Goal: Task Accomplishment & Management: Manage account settings

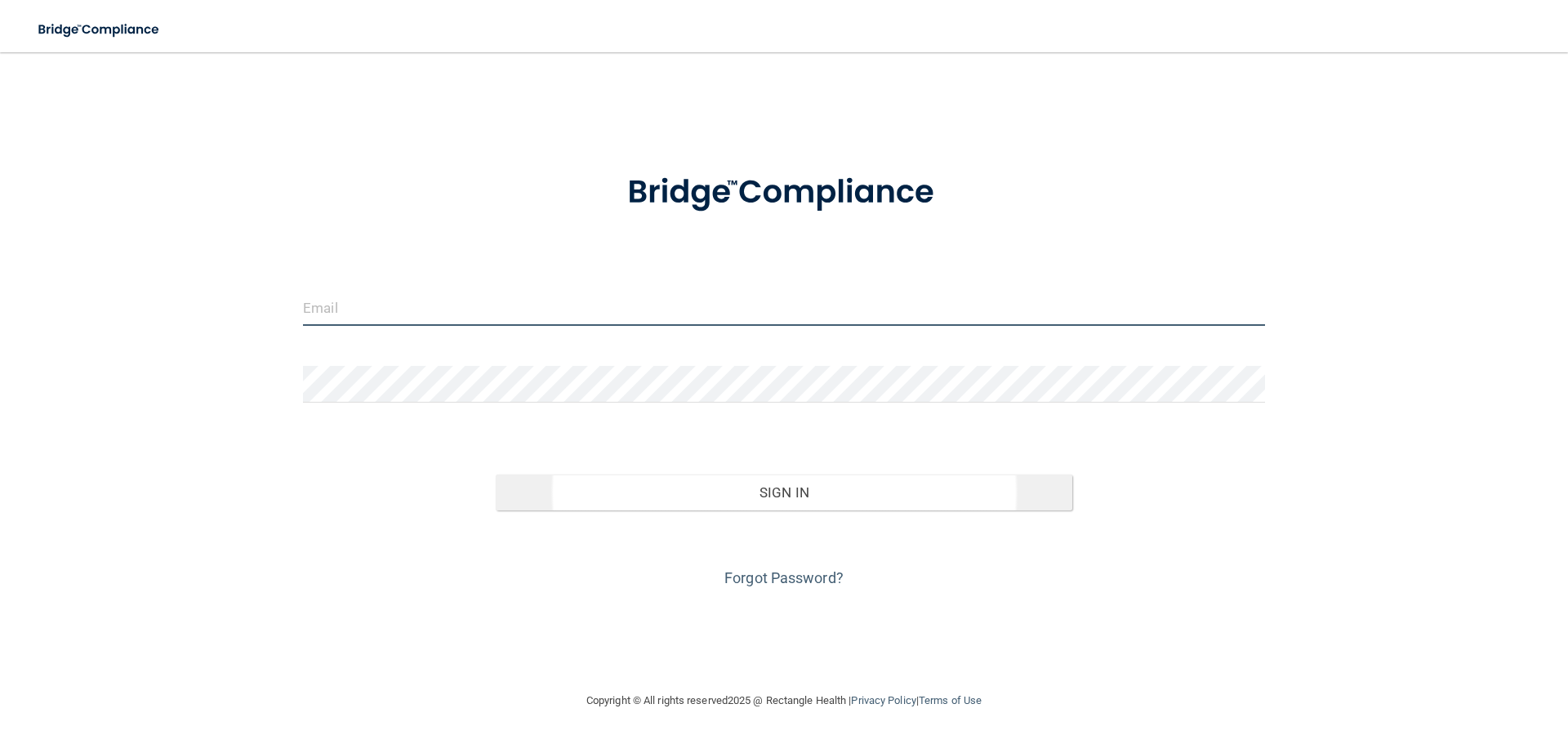
type input "[EMAIL_ADDRESS][DOMAIN_NAME]"
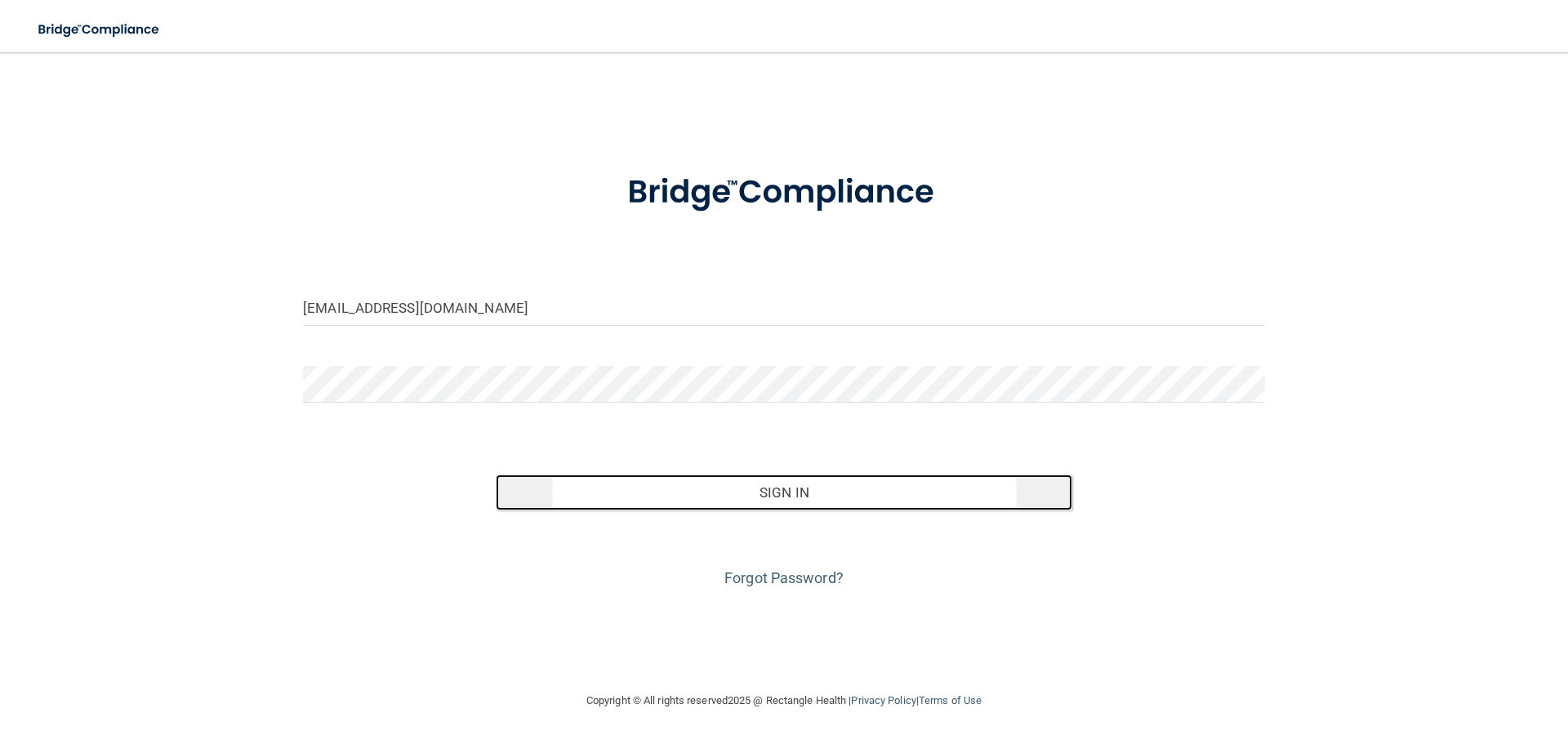
click at [789, 481] on button "Sign In" at bounding box center [784, 492] width 578 height 36
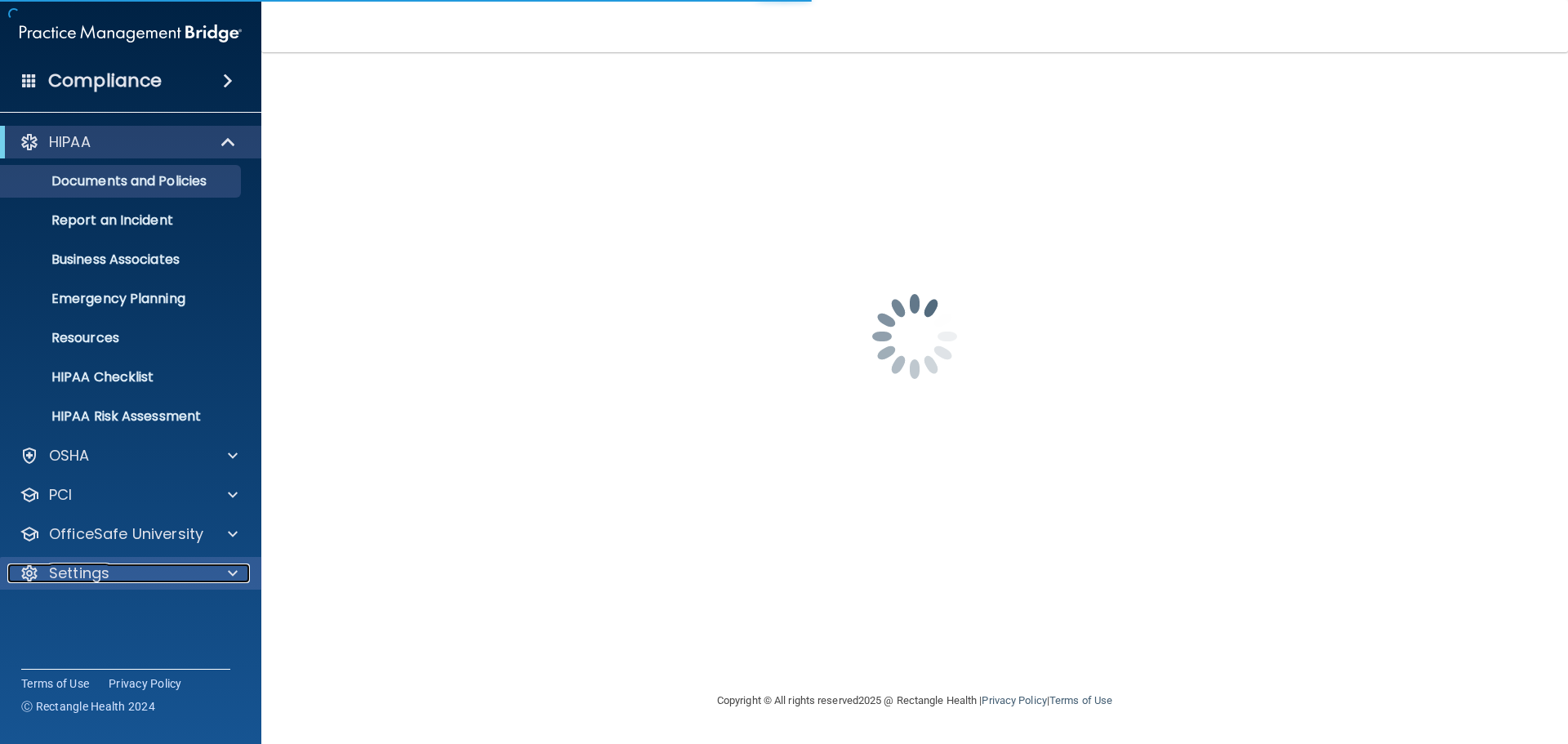
click at [139, 572] on div "Settings" at bounding box center [109, 573] width 203 height 20
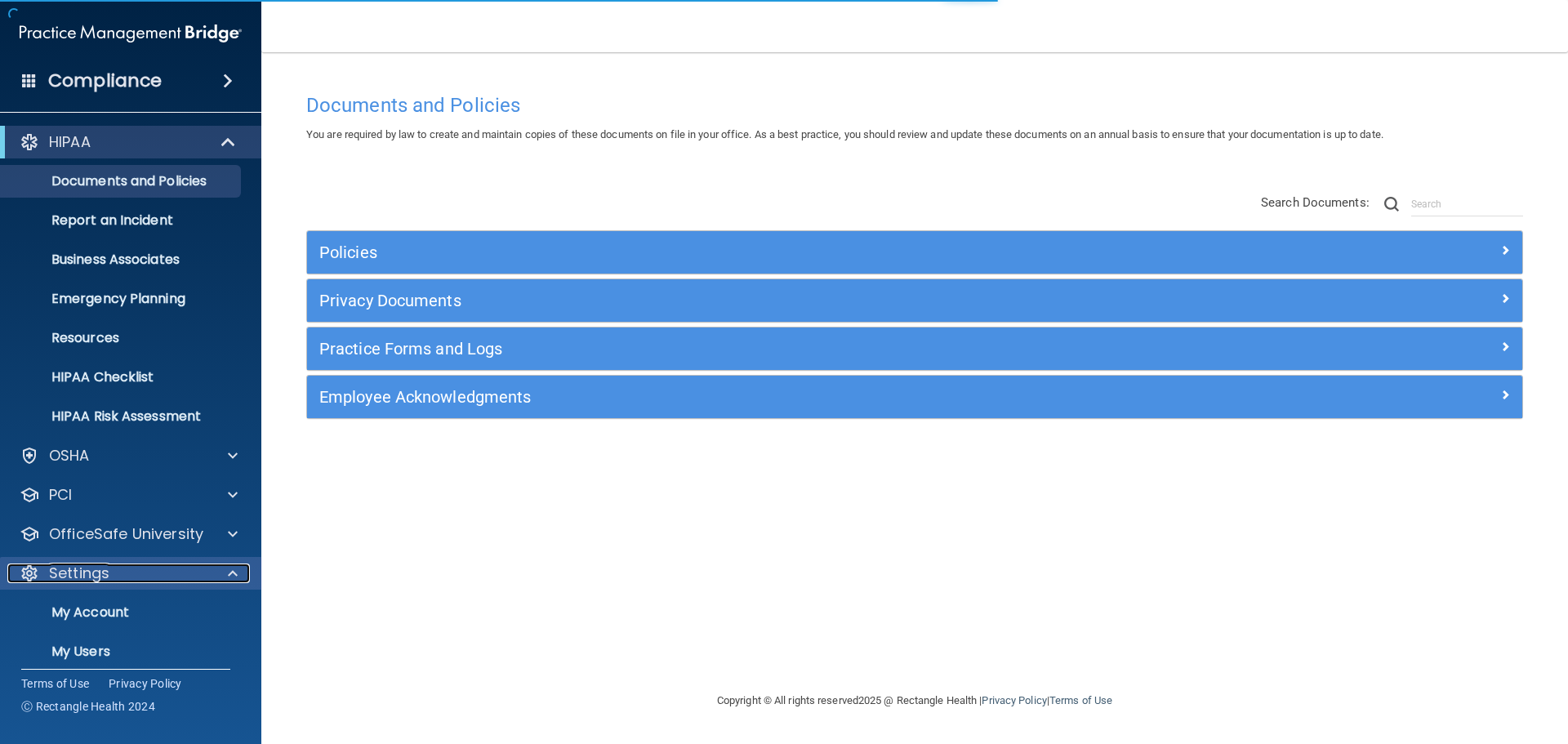
scroll to position [91, 0]
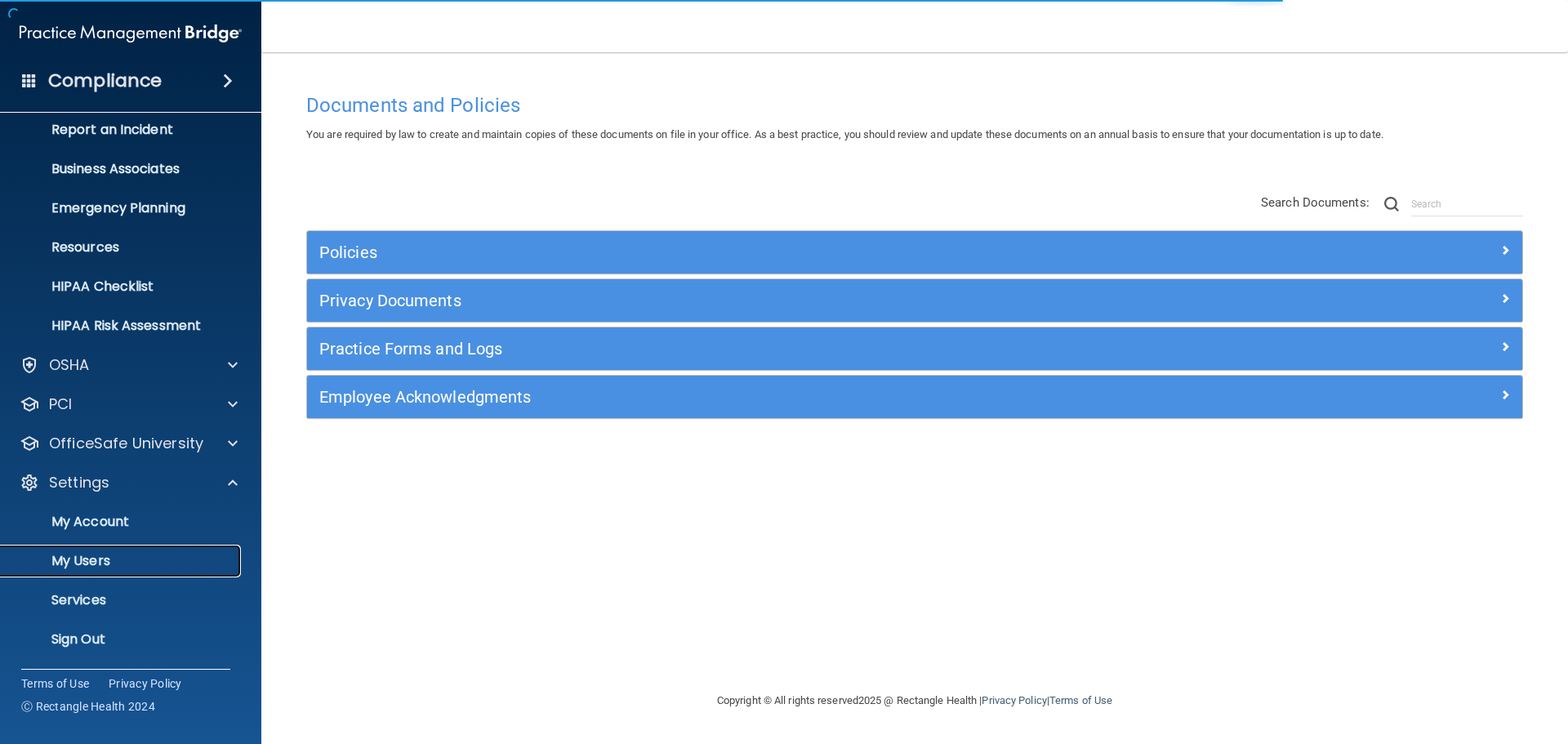
click at [116, 562] on p "My Users" at bounding box center [121, 560] width 223 height 16
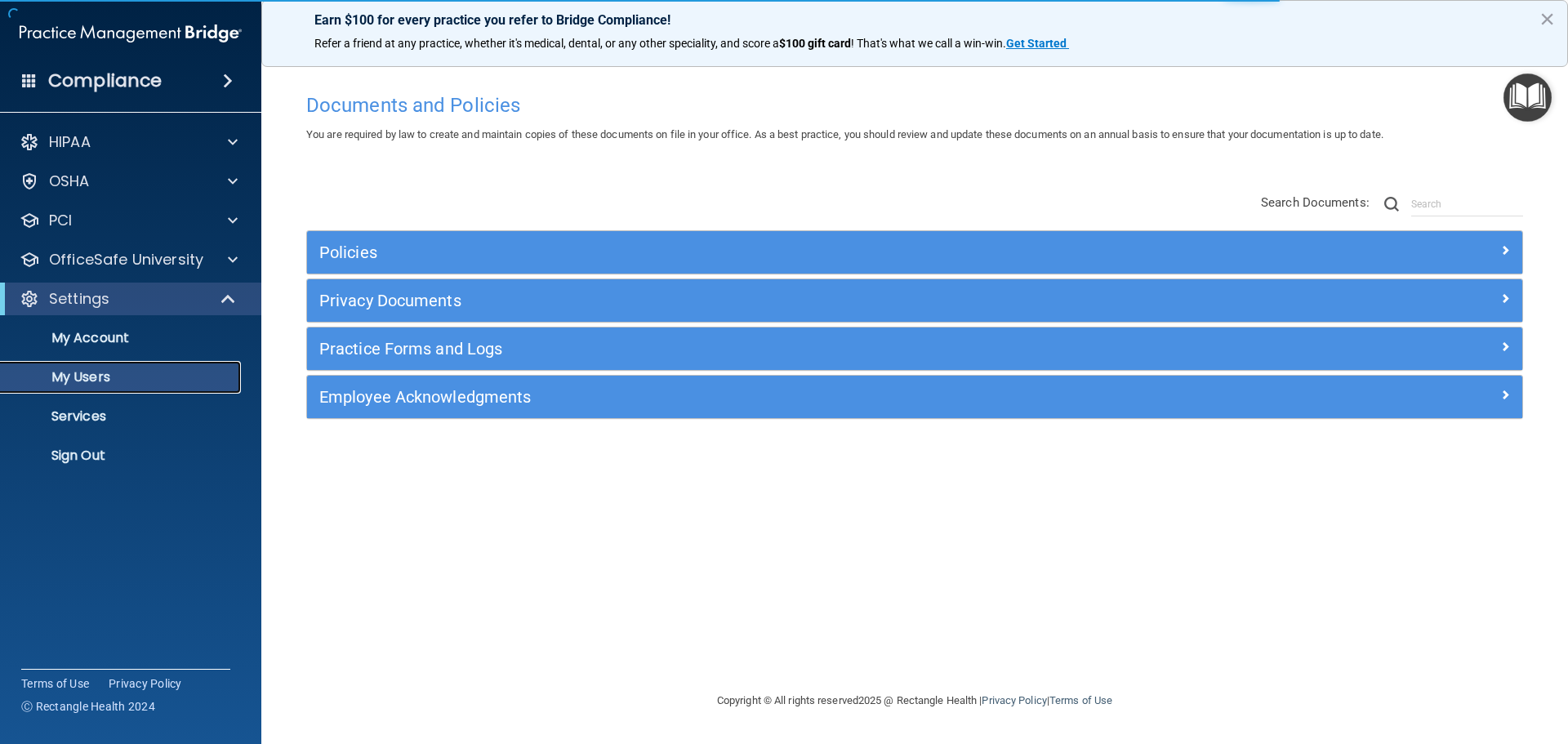
select select "20"
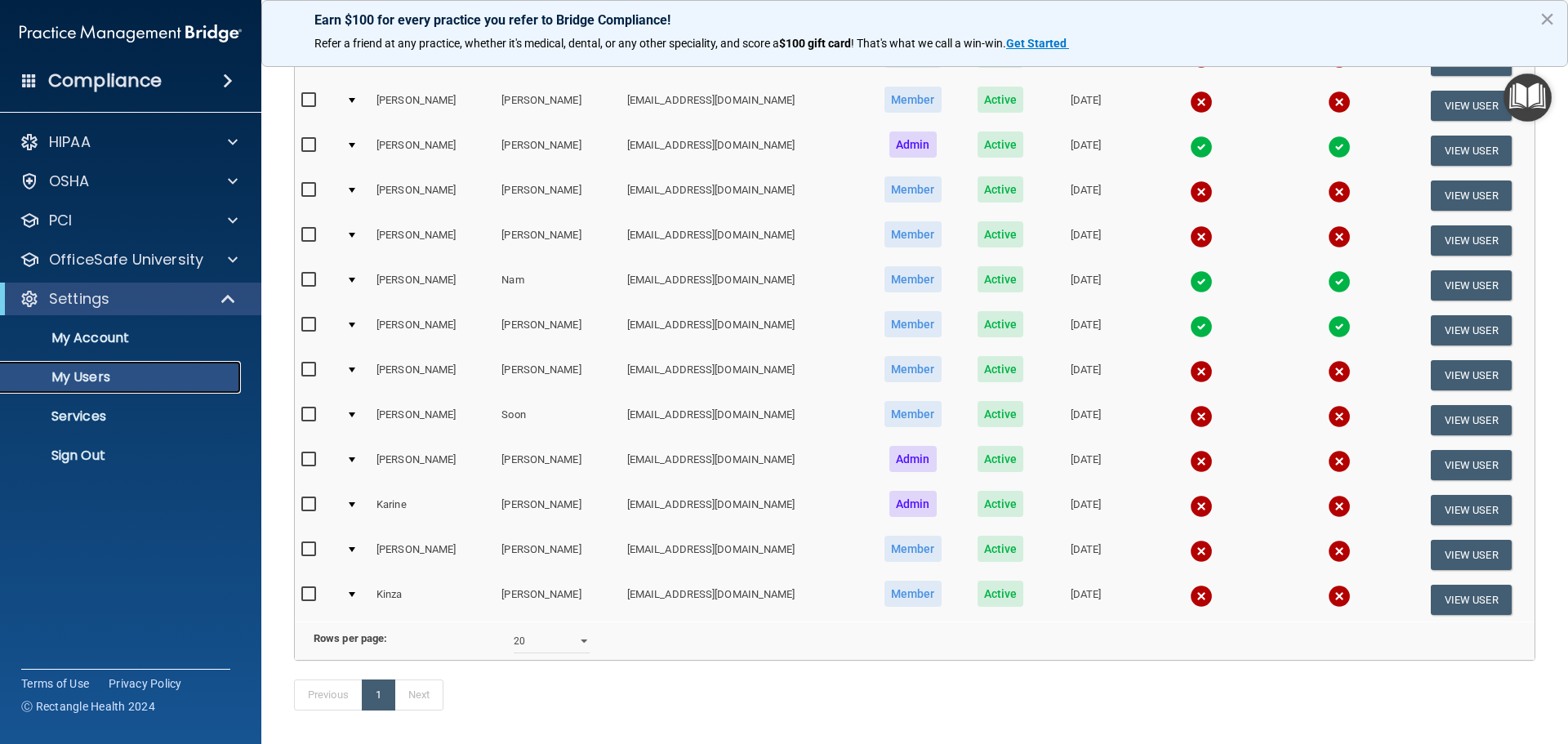
scroll to position [130, 0]
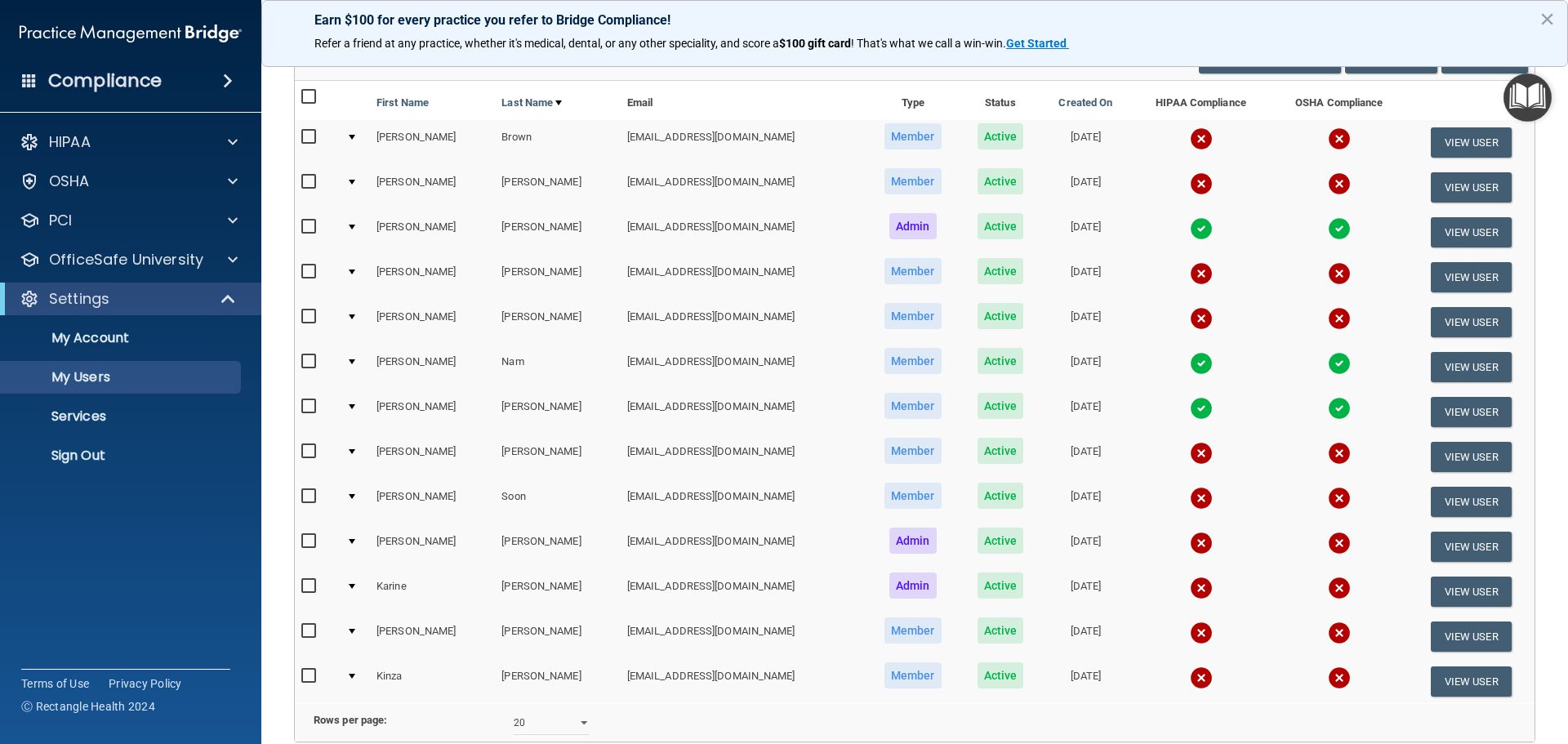
click at [1189, 228] on img at bounding box center [1201, 228] width 23 height 23
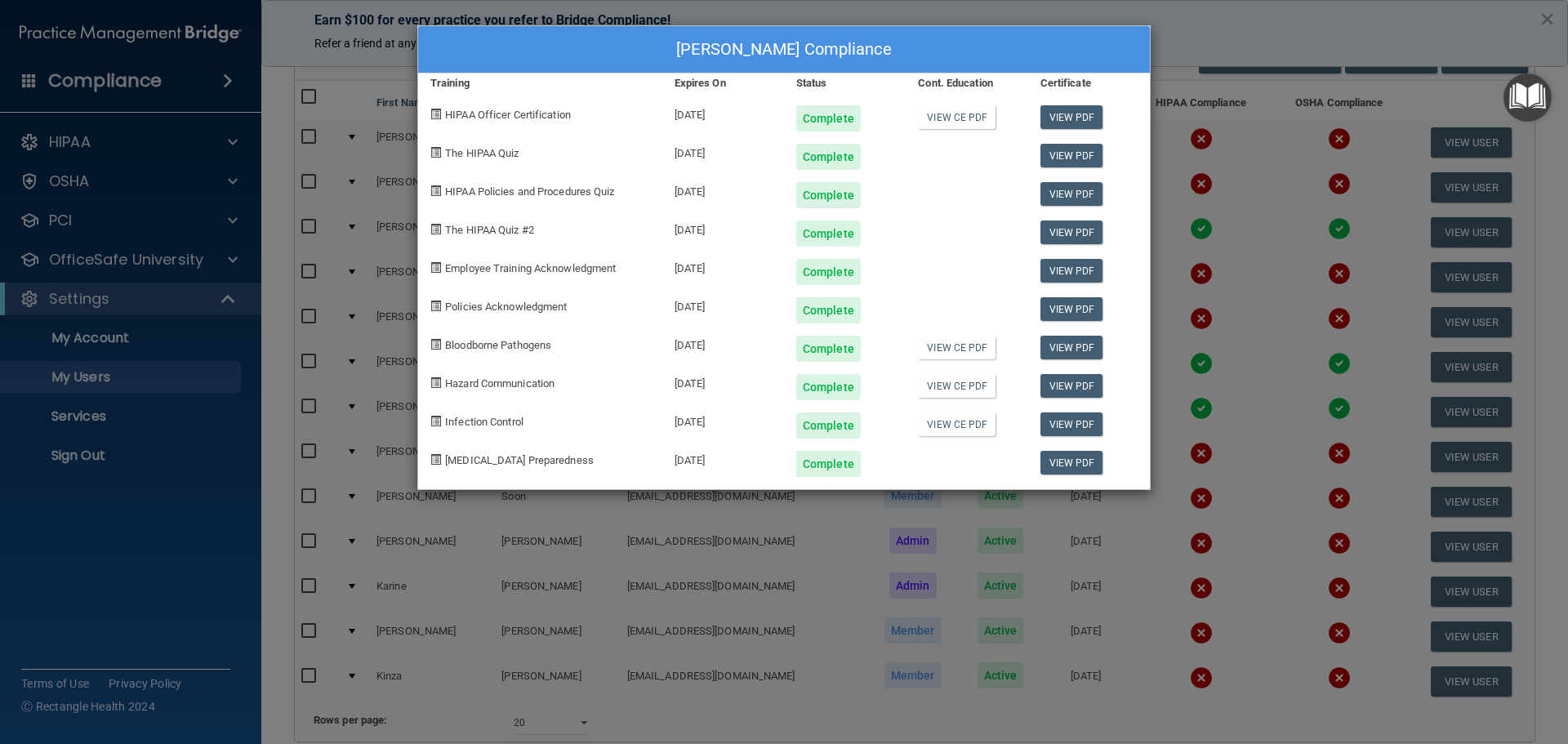
click at [1231, 18] on div "[PERSON_NAME] Compliance Training Expires On Status Cont. Education Certificate…" at bounding box center [784, 372] width 1568 height 744
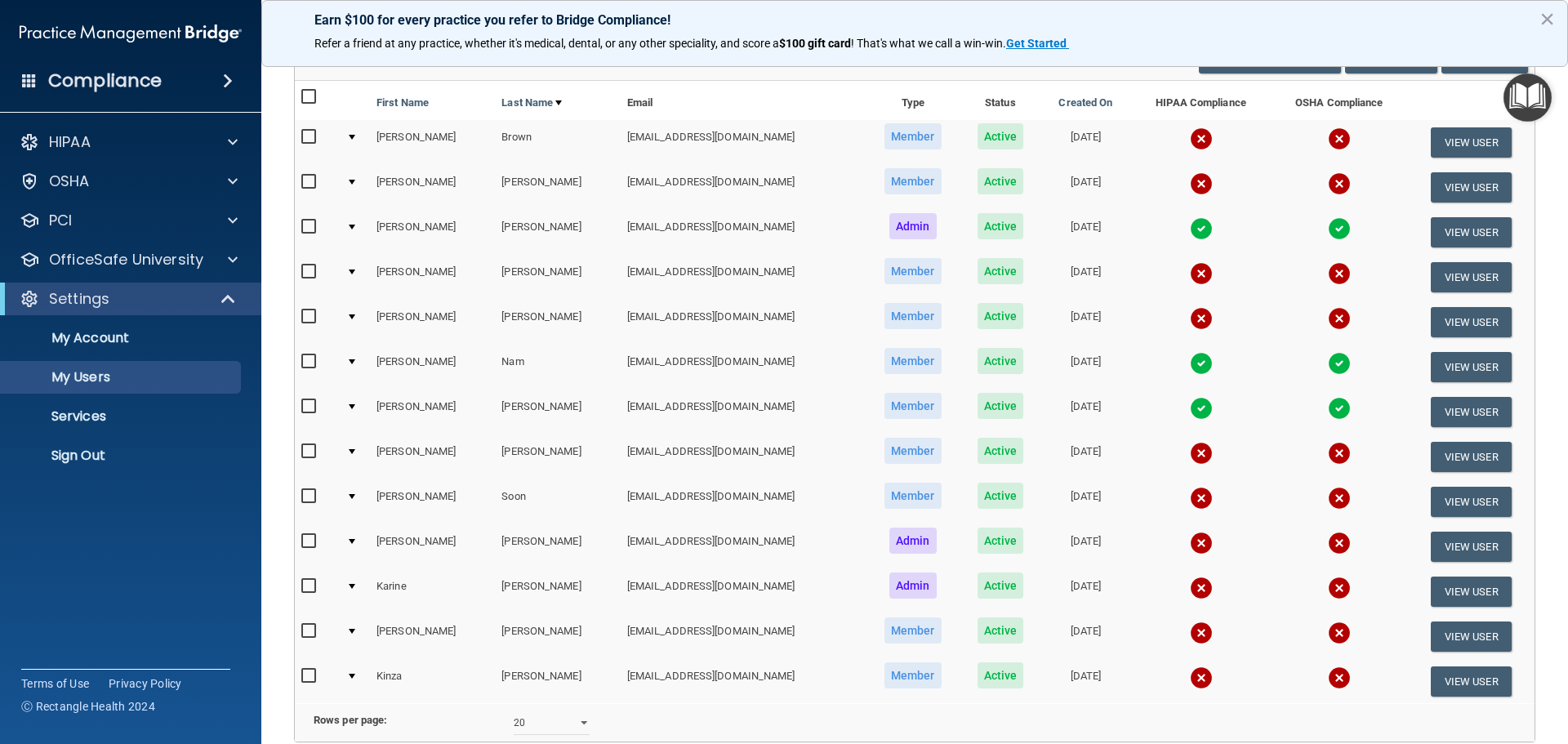
click at [352, 315] on div at bounding box center [351, 316] width 7 height 5
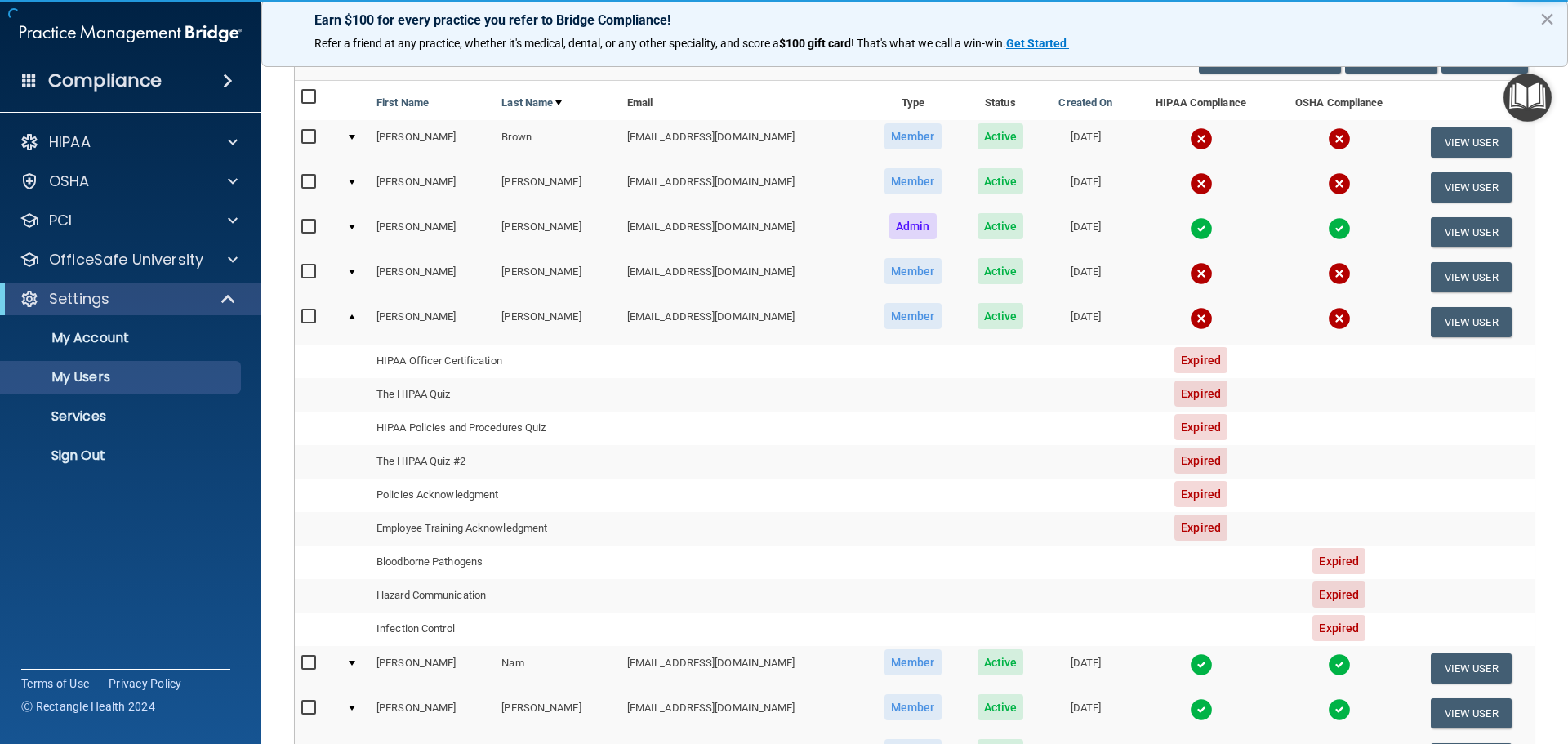
click at [1172, 317] on td at bounding box center [1200, 321] width 139 height 44
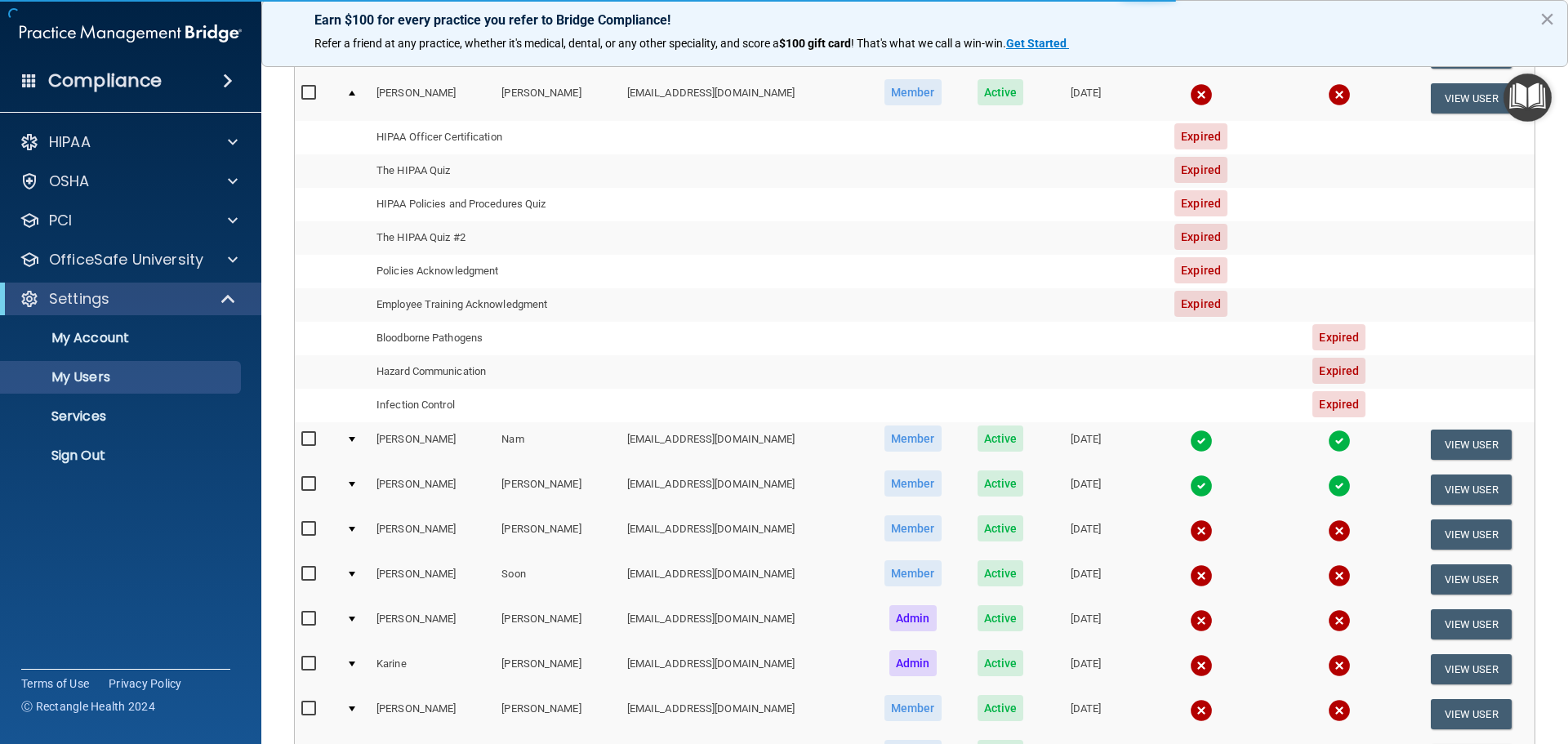
scroll to position [375, 0]
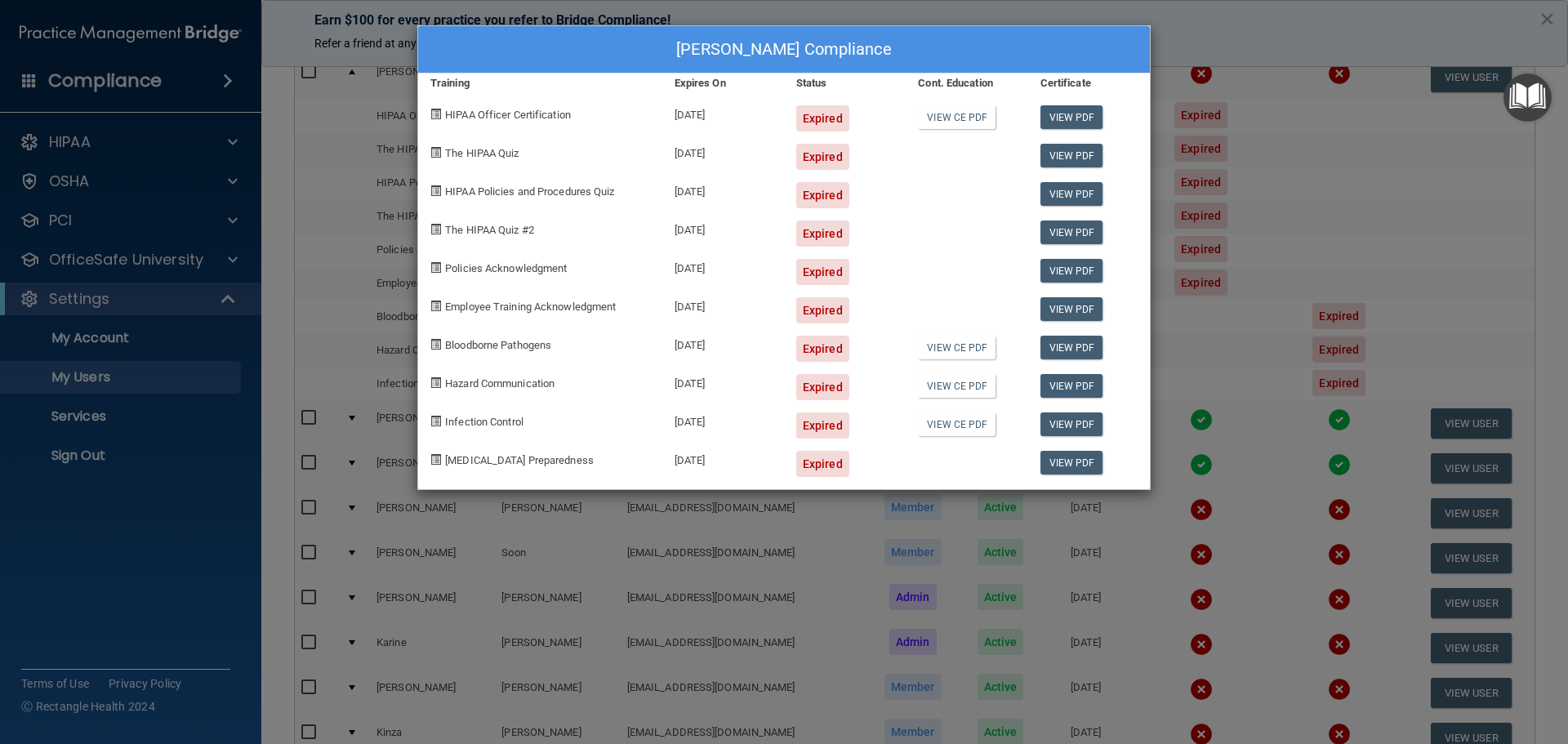
click at [1291, 242] on div "[PERSON_NAME] Compliance Training Expires On Status Cont. Education Certificate…" at bounding box center [784, 372] width 1568 height 744
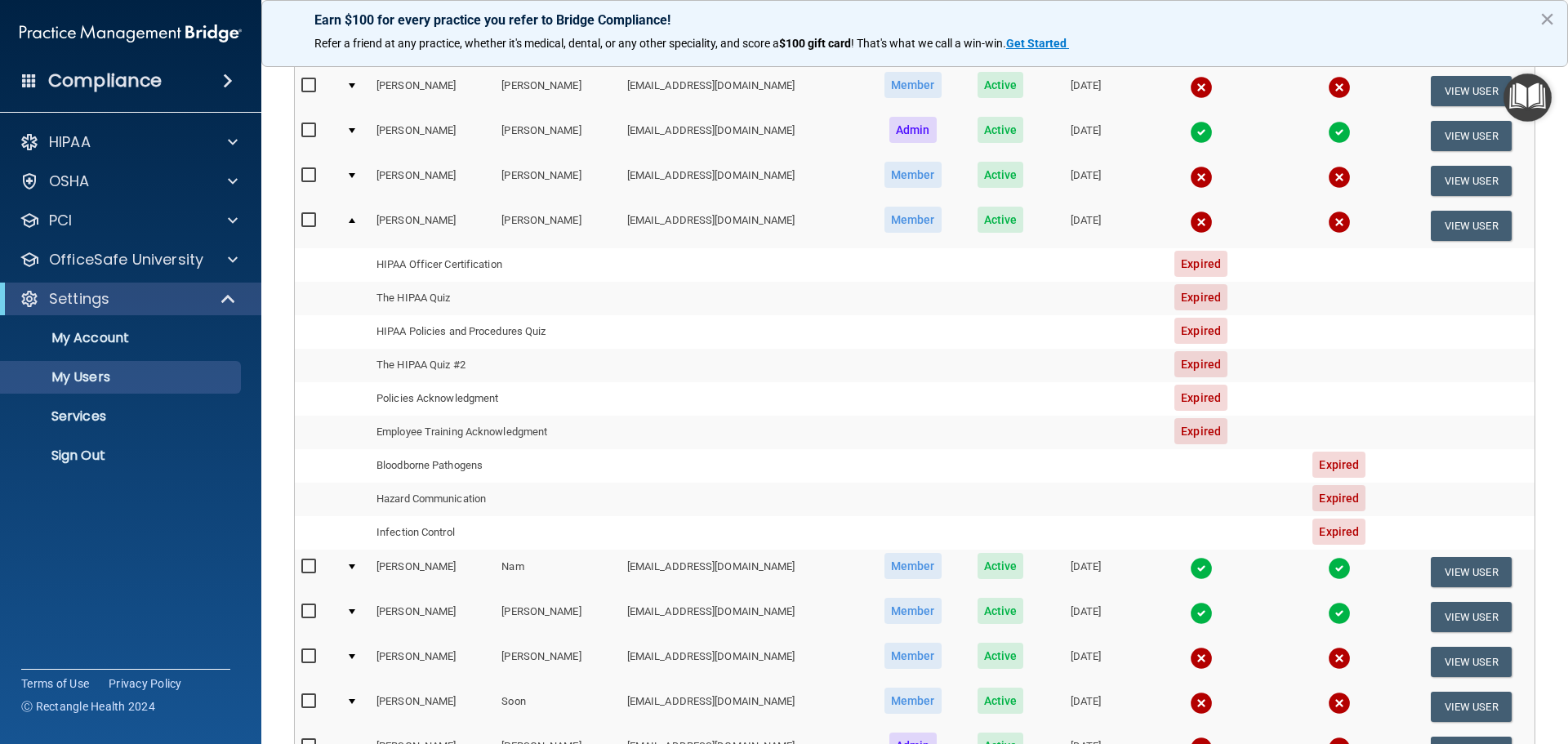
scroll to position [211, 0]
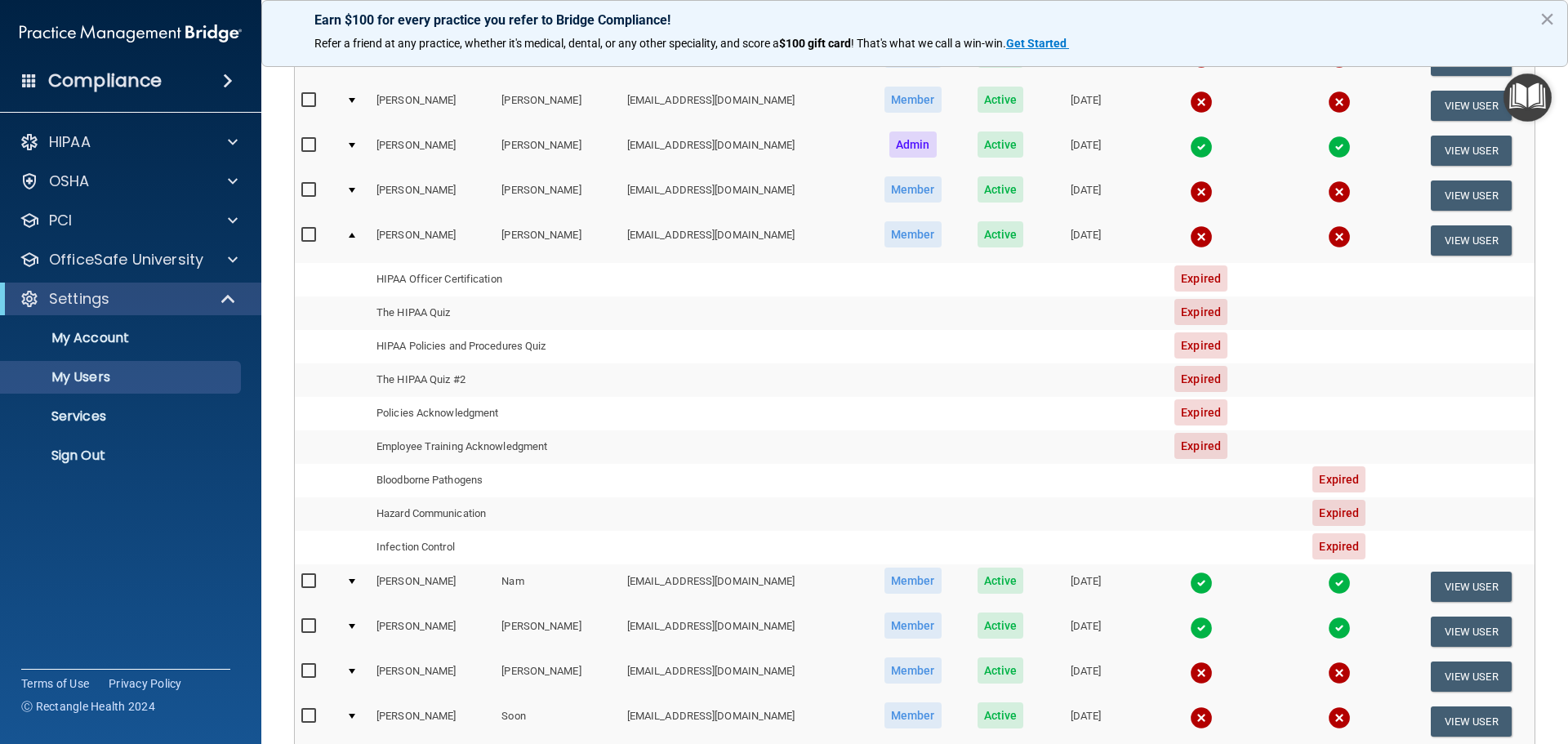
click at [352, 189] on div at bounding box center [351, 189] width 7 height 5
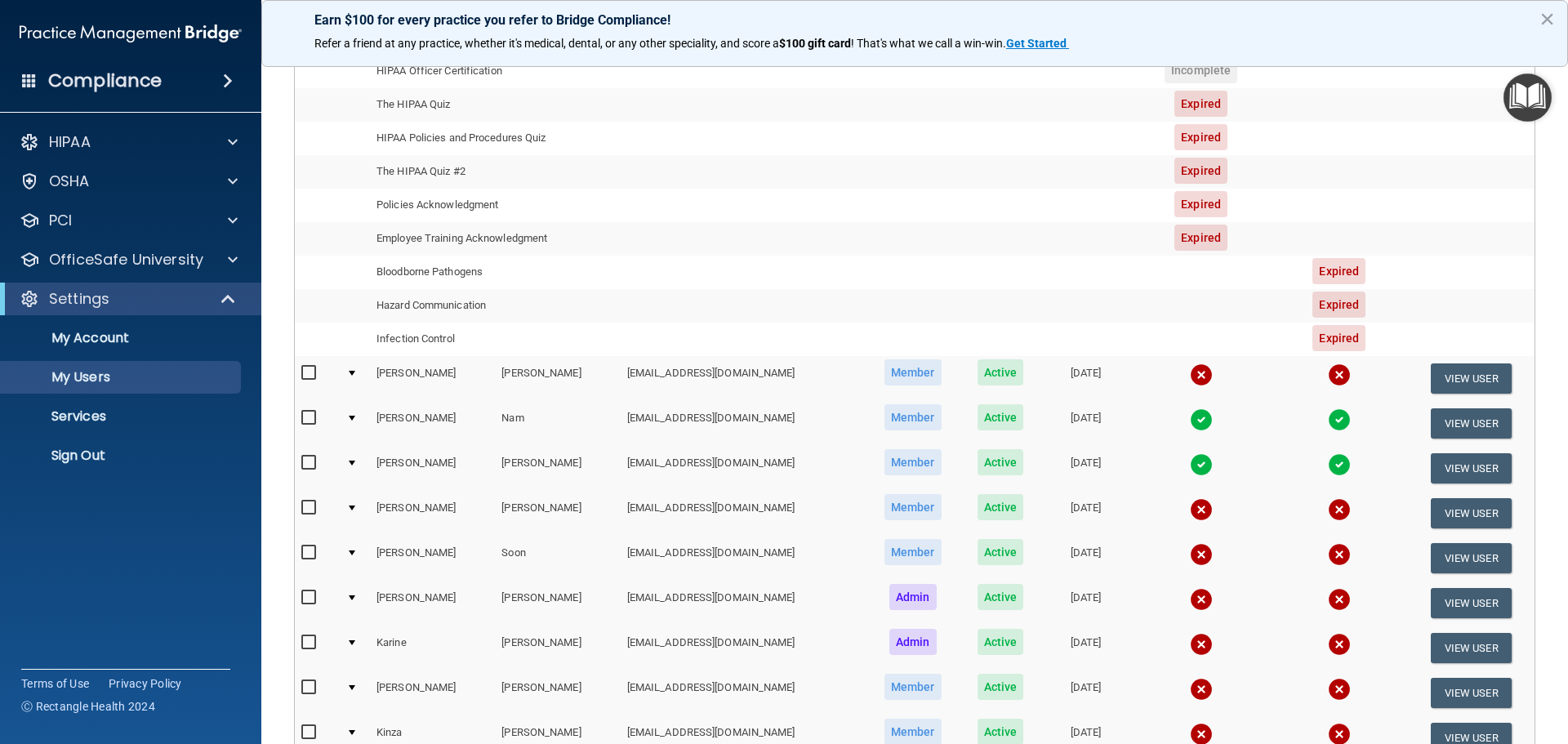
scroll to position [130, 0]
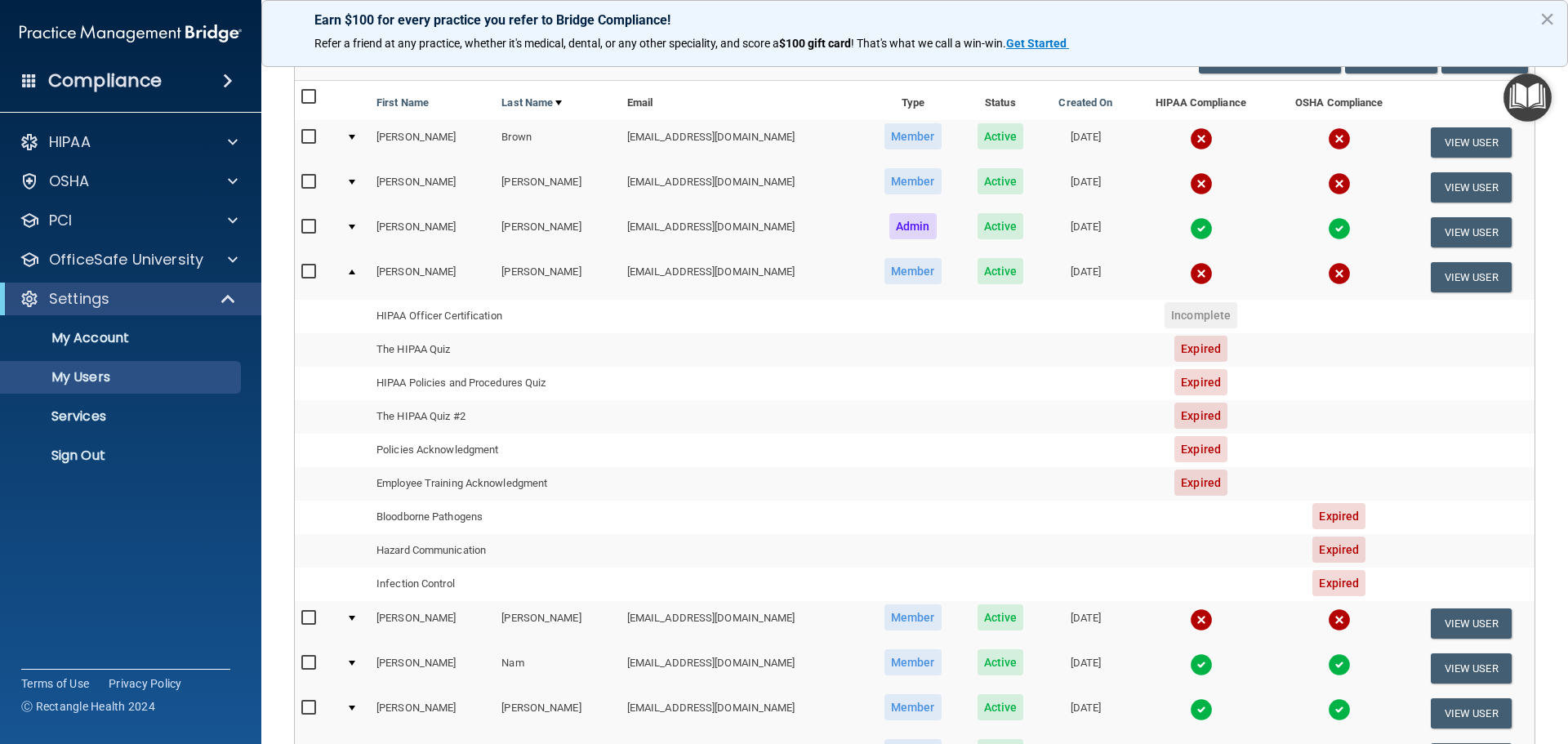
click at [350, 136] on div at bounding box center [351, 136] width 7 height 5
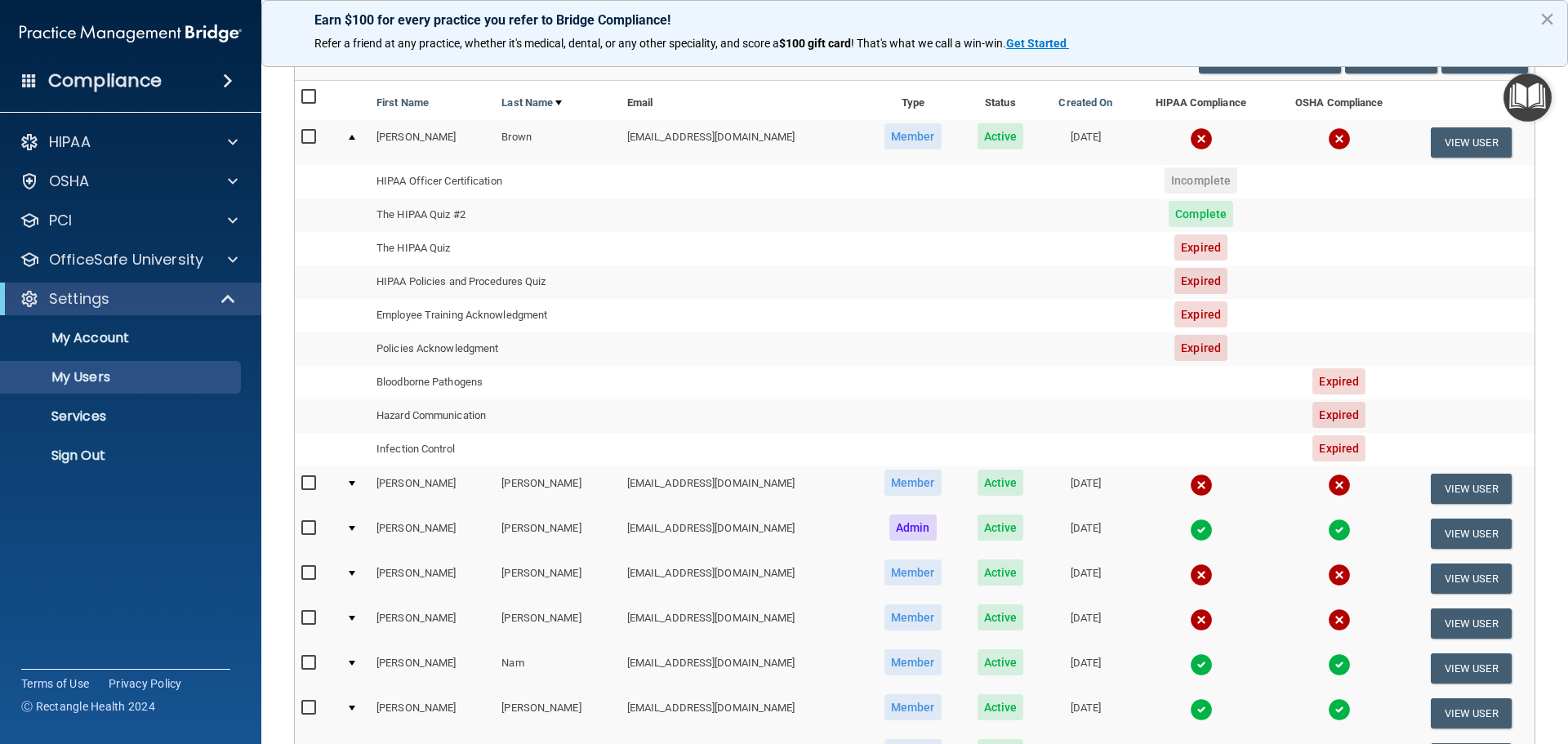
click at [1193, 138] on img at bounding box center [1201, 139] width 23 height 23
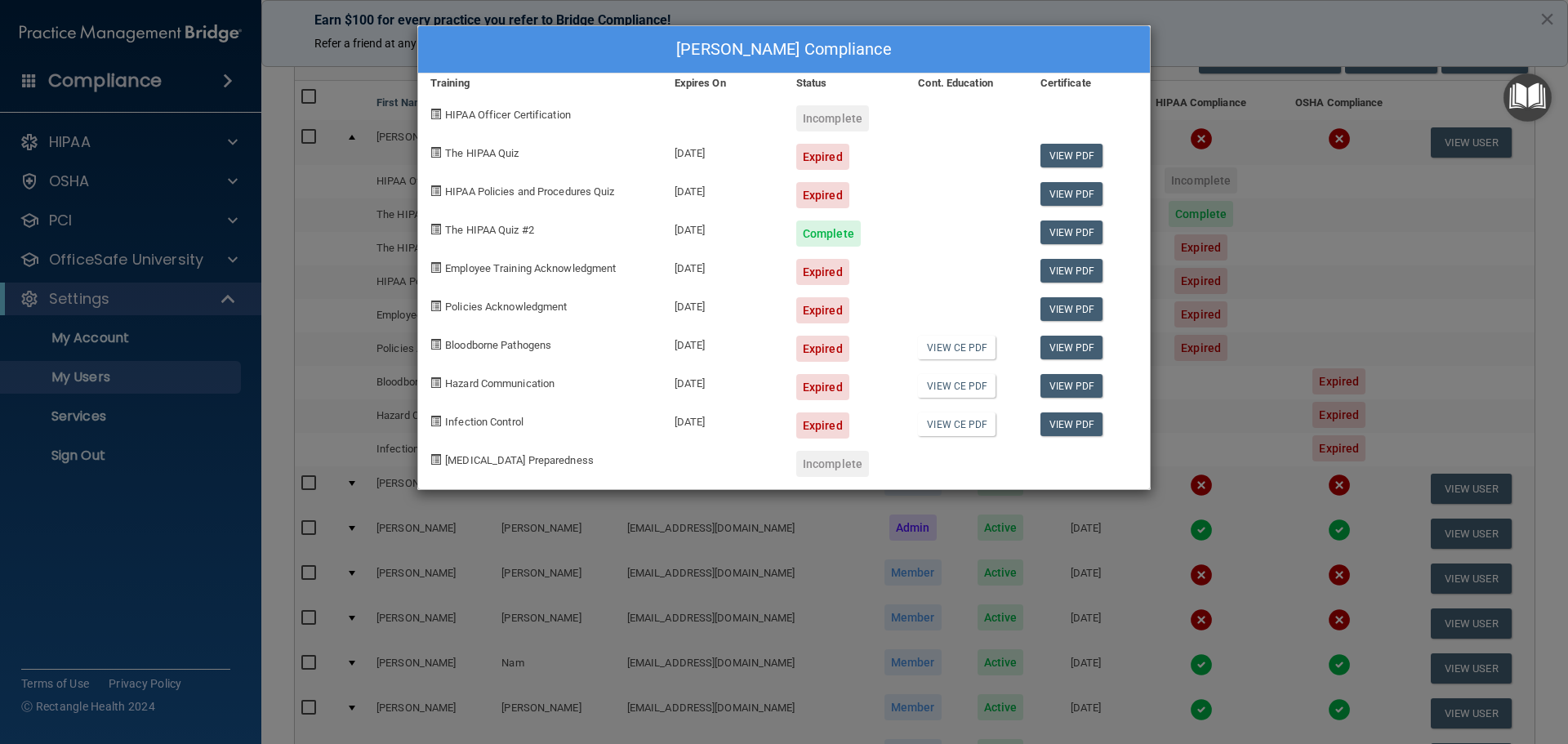
click at [1273, 262] on div "[PERSON_NAME] Compliance Training Expires On Status Cont. Education Certificate…" at bounding box center [784, 372] width 1568 height 744
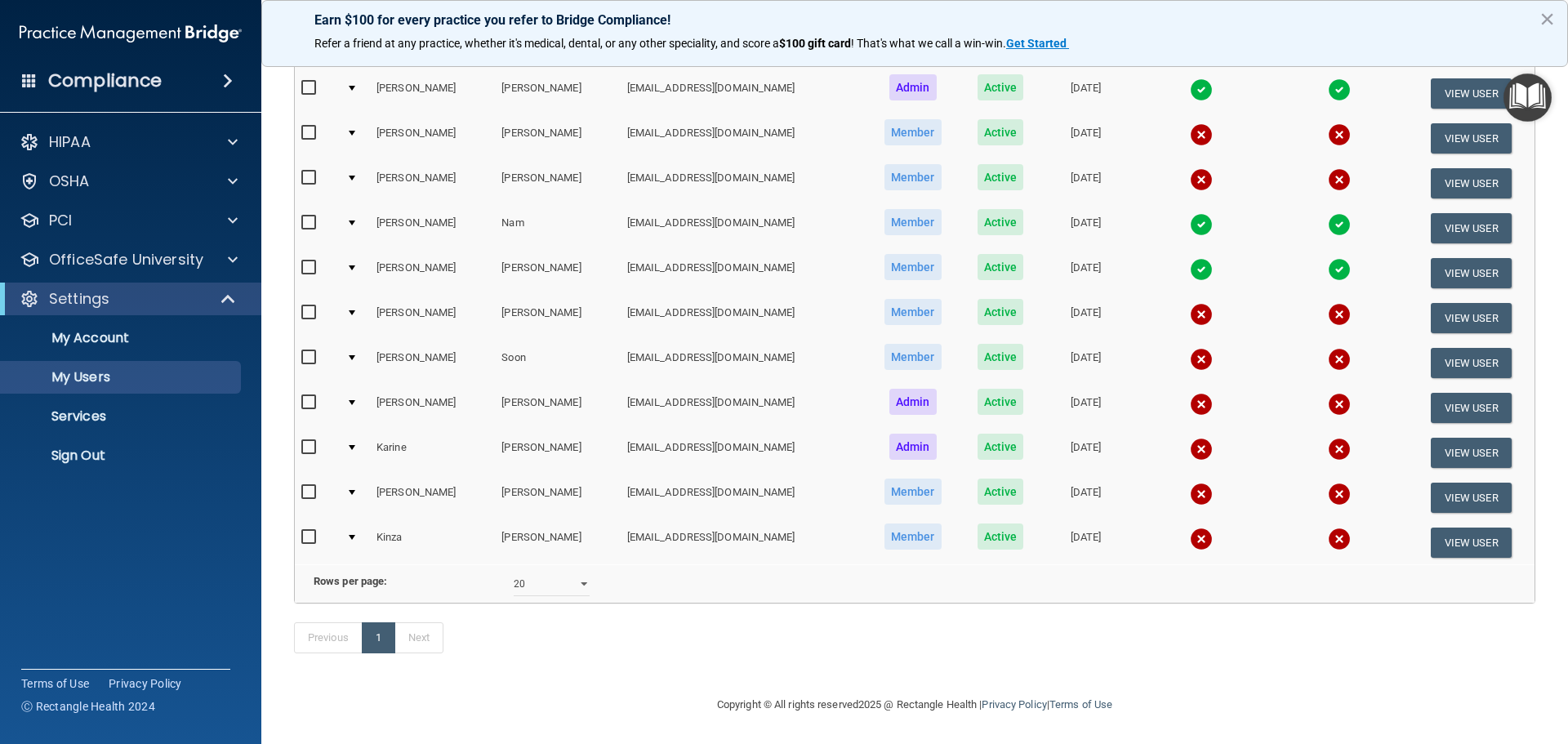
scroll to position [594, 0]
click at [1190, 303] on img at bounding box center [1201, 314] width 23 height 23
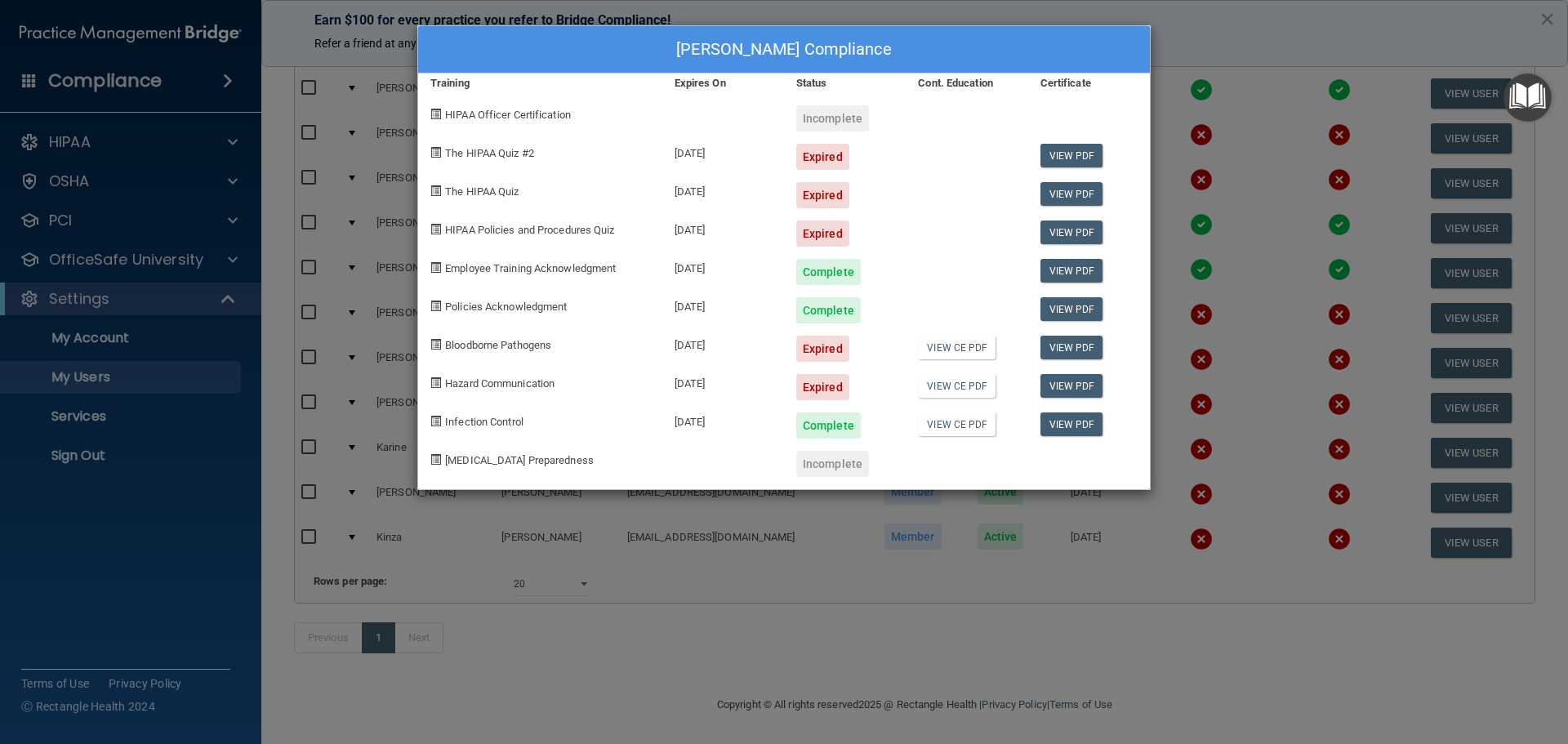
click at [1064, 507] on div "[PERSON_NAME] Compliance Training Expires On Status Cont. Education Certificate…" at bounding box center [784, 372] width 1568 height 744
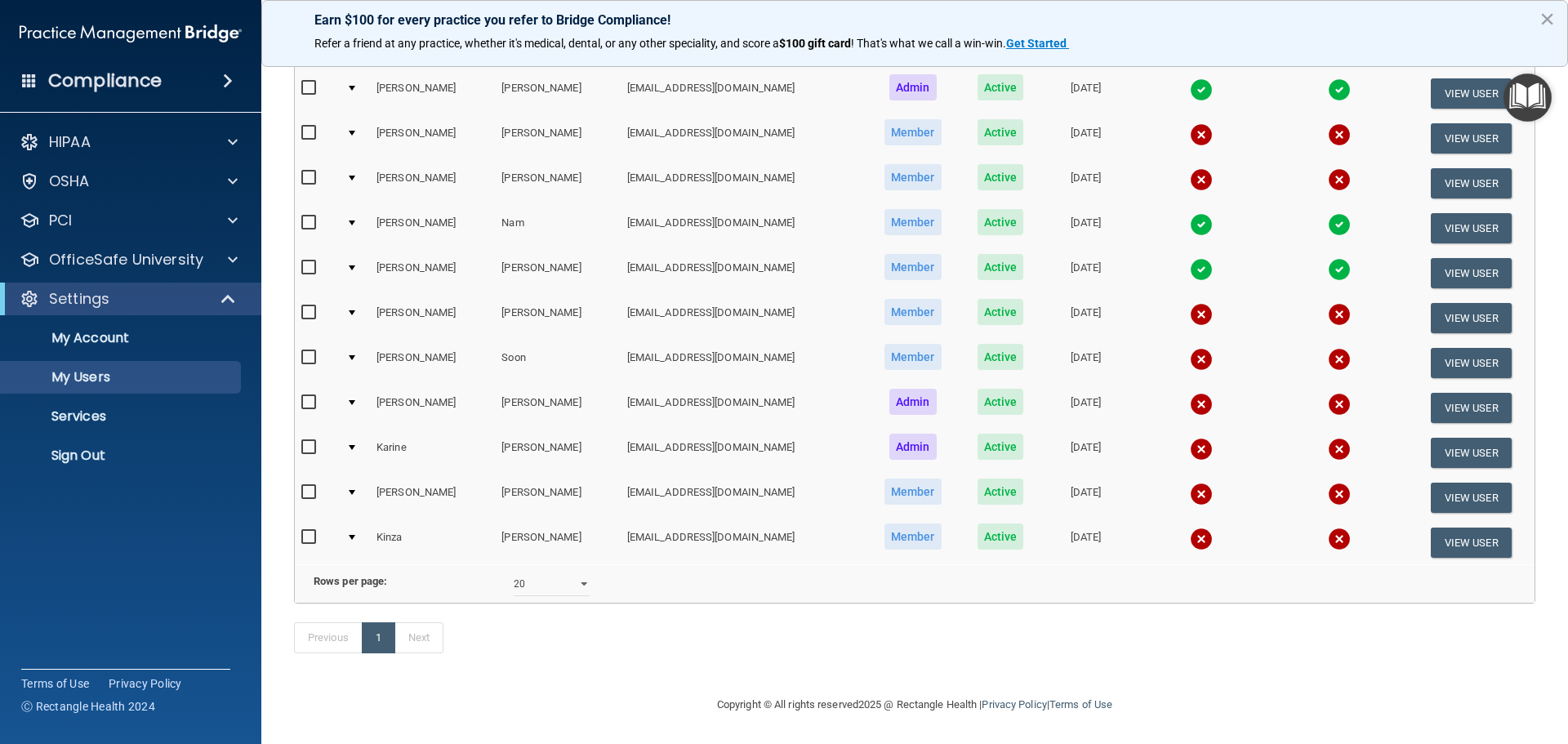
click at [1332, 303] on img at bounding box center [1339, 314] width 23 height 23
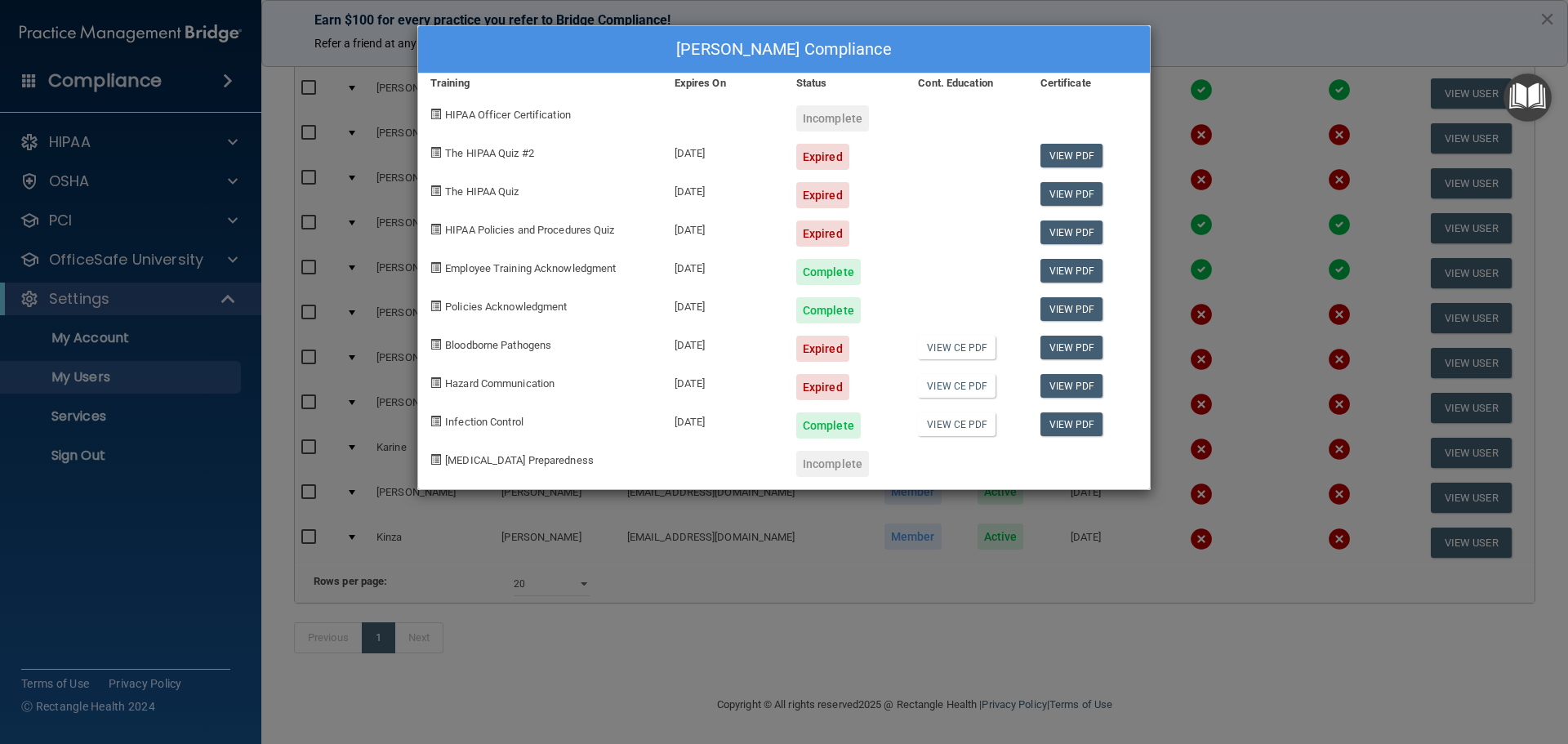
click at [1219, 168] on div "[PERSON_NAME] Compliance Training Expires On Status Cont. Education Certificate…" at bounding box center [784, 372] width 1568 height 744
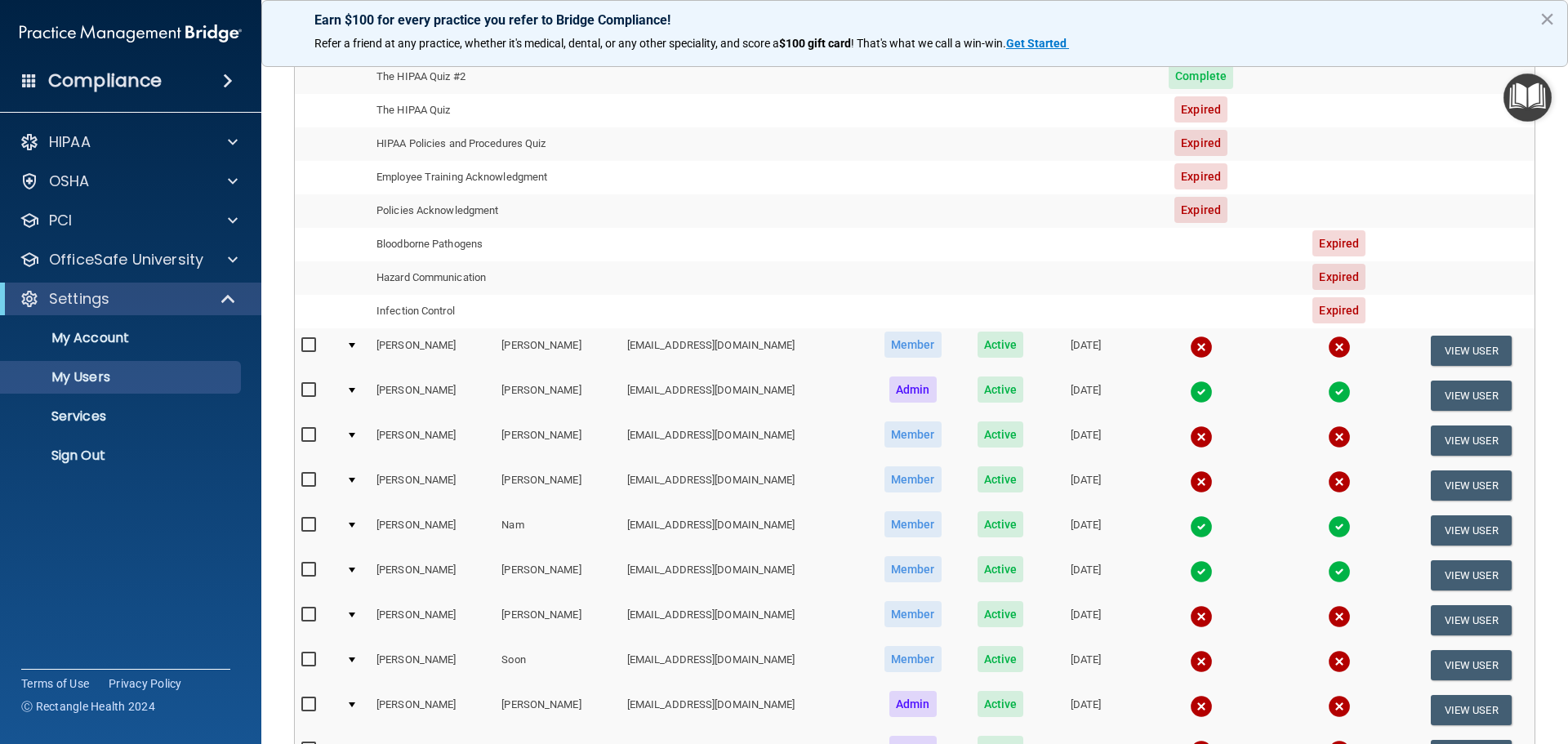
scroll to position [349, 0]
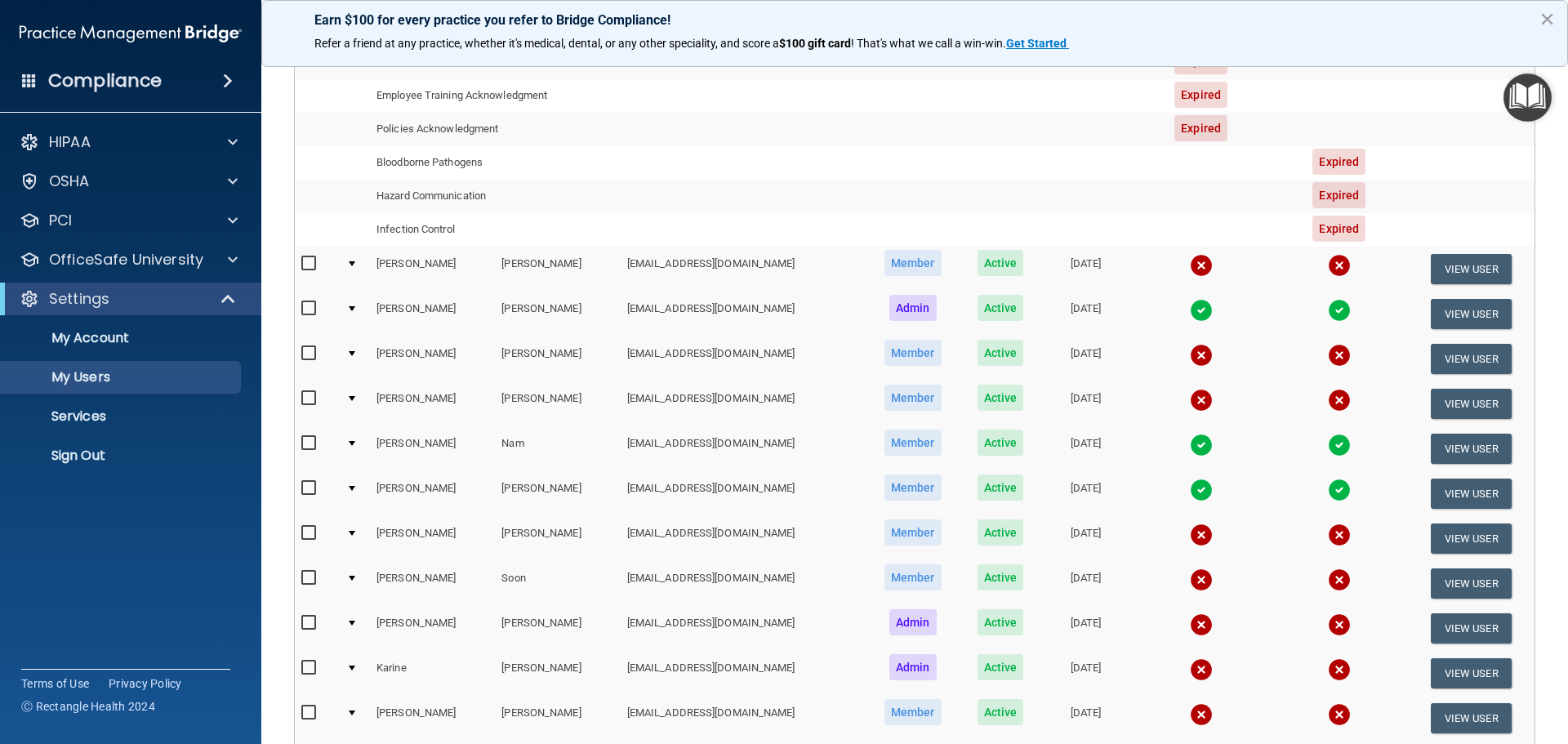
click at [1328, 400] on img at bounding box center [1339, 399] width 23 height 23
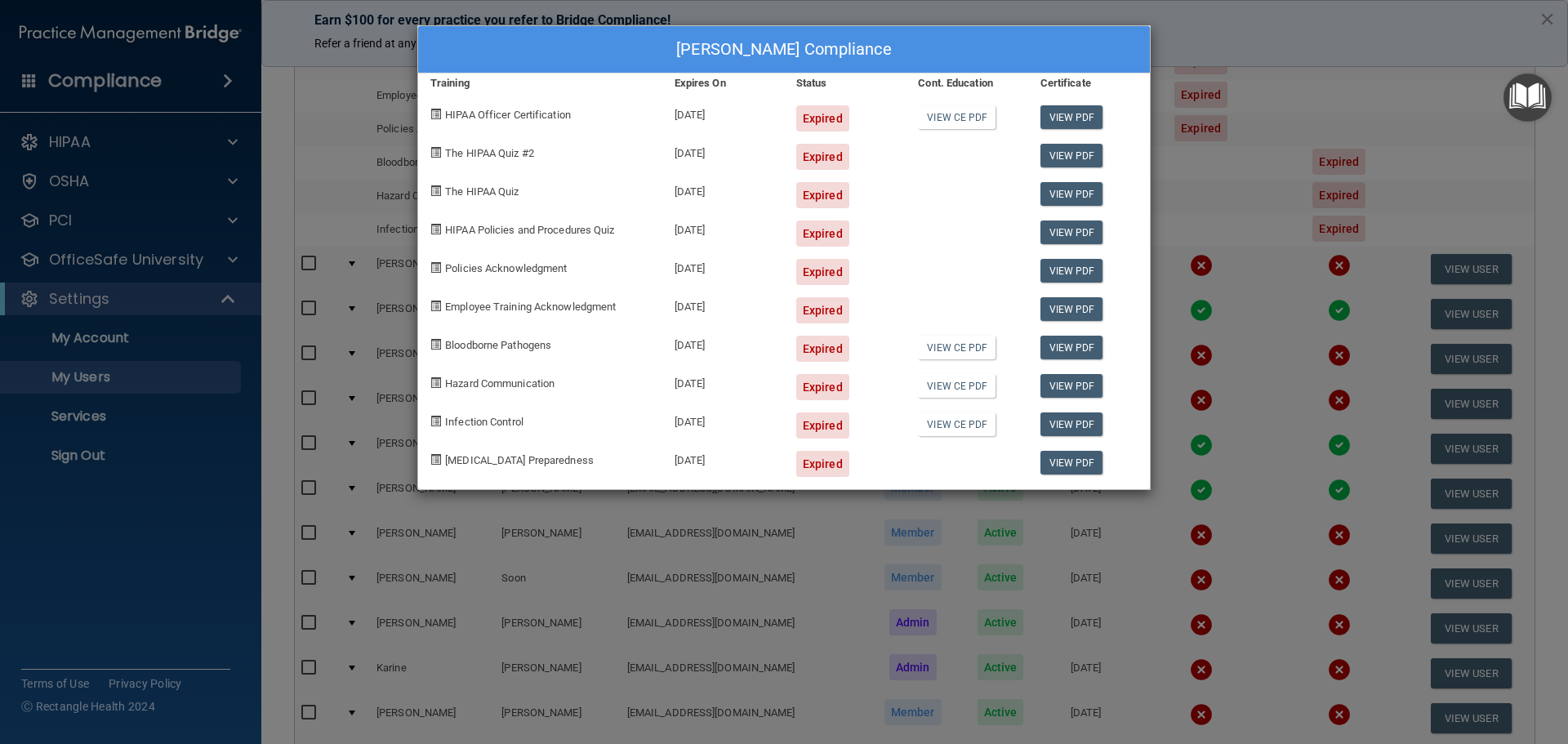
click at [1249, 356] on div "[PERSON_NAME] Compliance Training Expires On Status Cont. Education Certificate…" at bounding box center [784, 372] width 1568 height 744
